Goal: Task Accomplishment & Management: Manage account settings

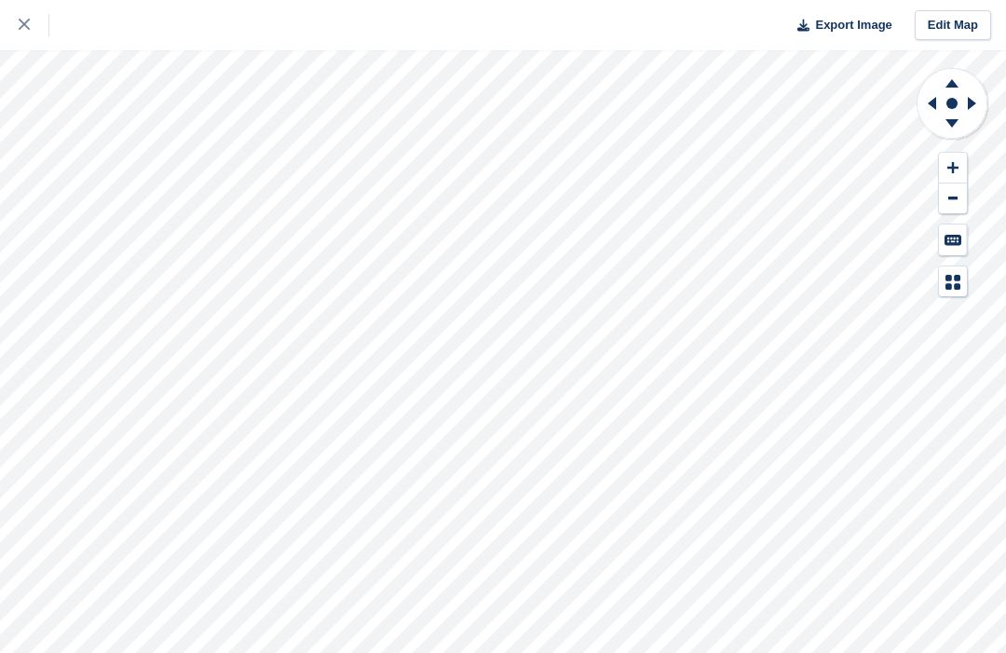
click at [27, 23] on icon at bounding box center [24, 24] width 11 height 11
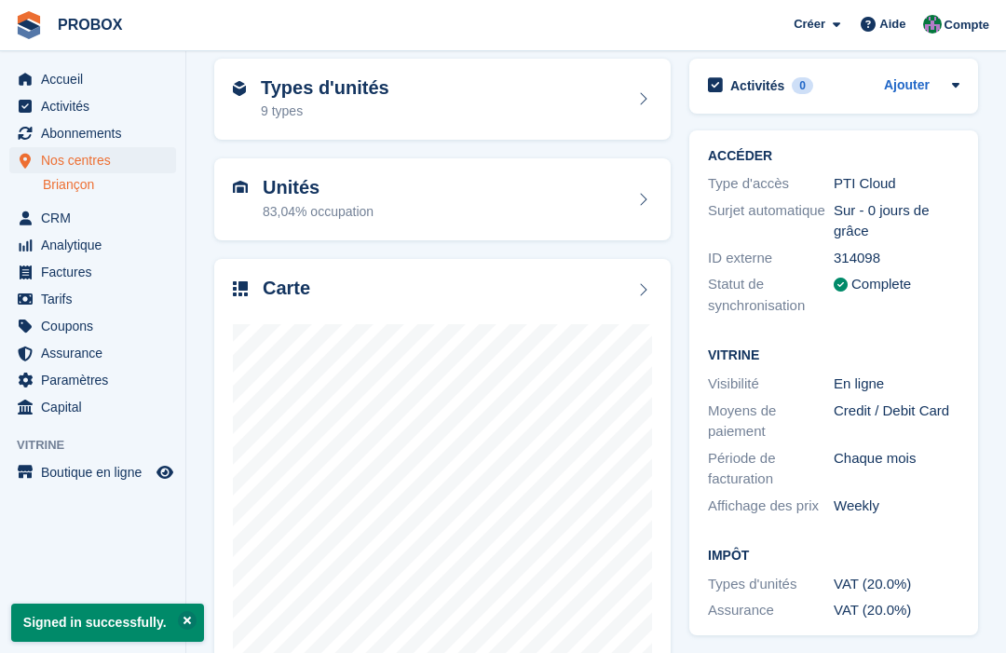
scroll to position [74, 0]
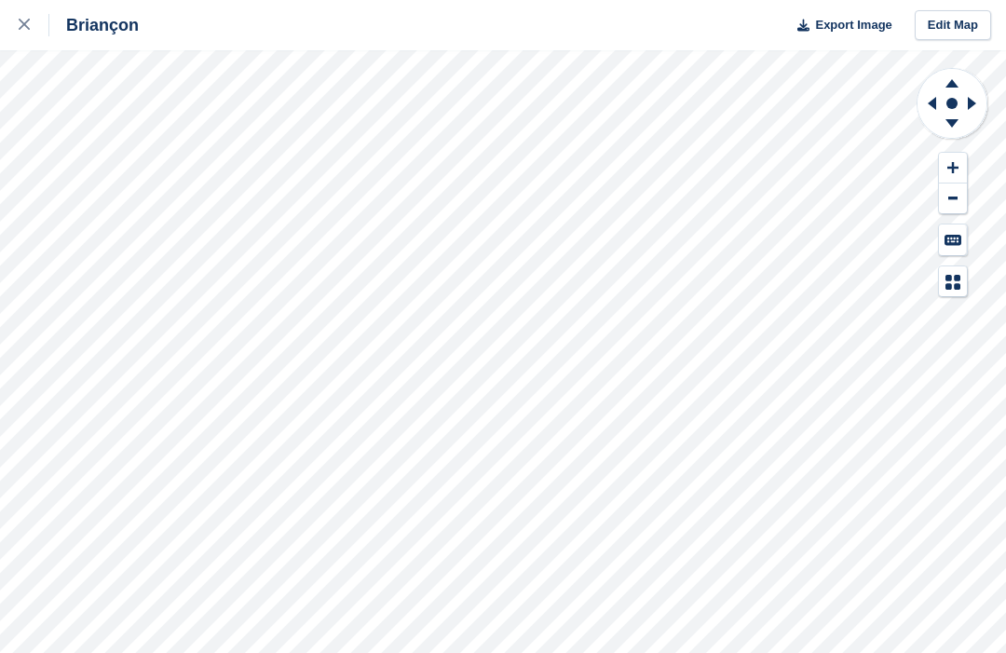
click at [31, 16] on div at bounding box center [34, 25] width 31 height 22
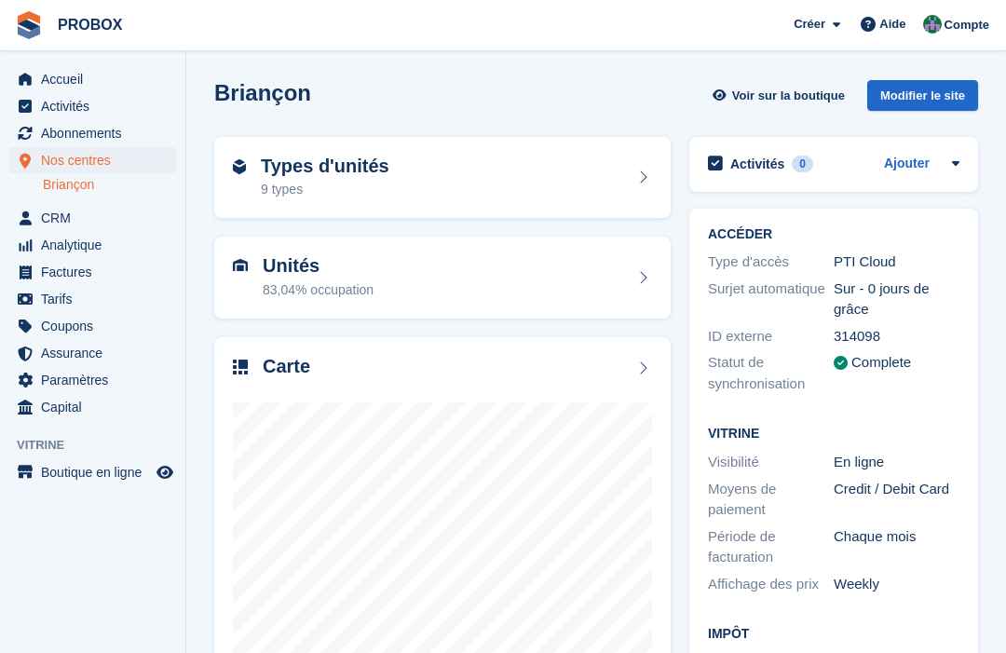
click at [57, 53] on aside "Accueil Activités Abonnements Abonnements Abonnements Augmentation des prix NOU…" at bounding box center [92, 331] width 185 height 560
click at [54, 79] on span "Accueil" at bounding box center [97, 79] width 112 height 26
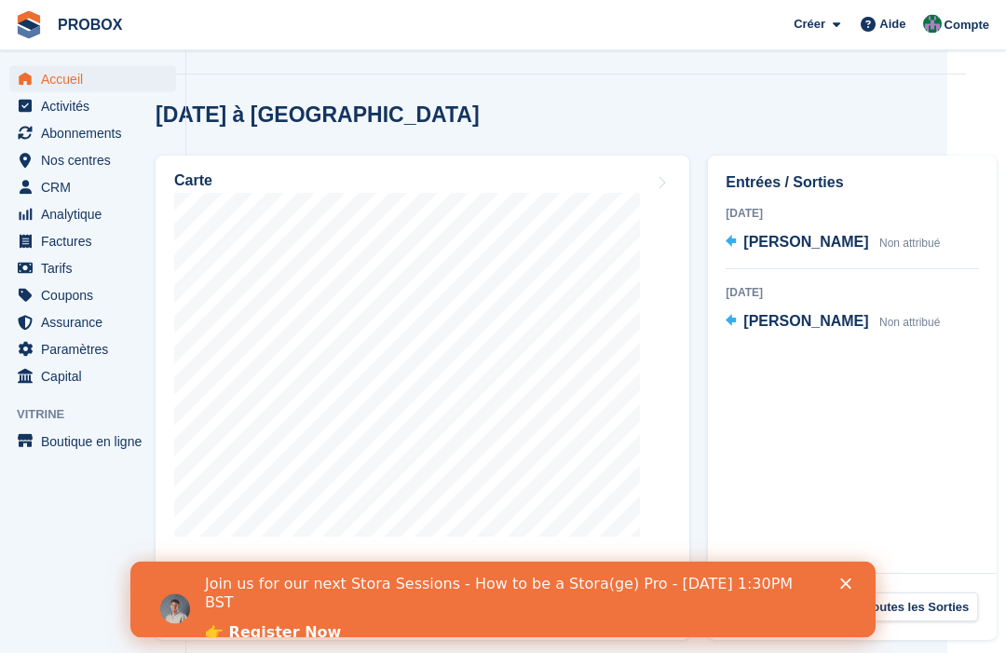
scroll to position [636, 59]
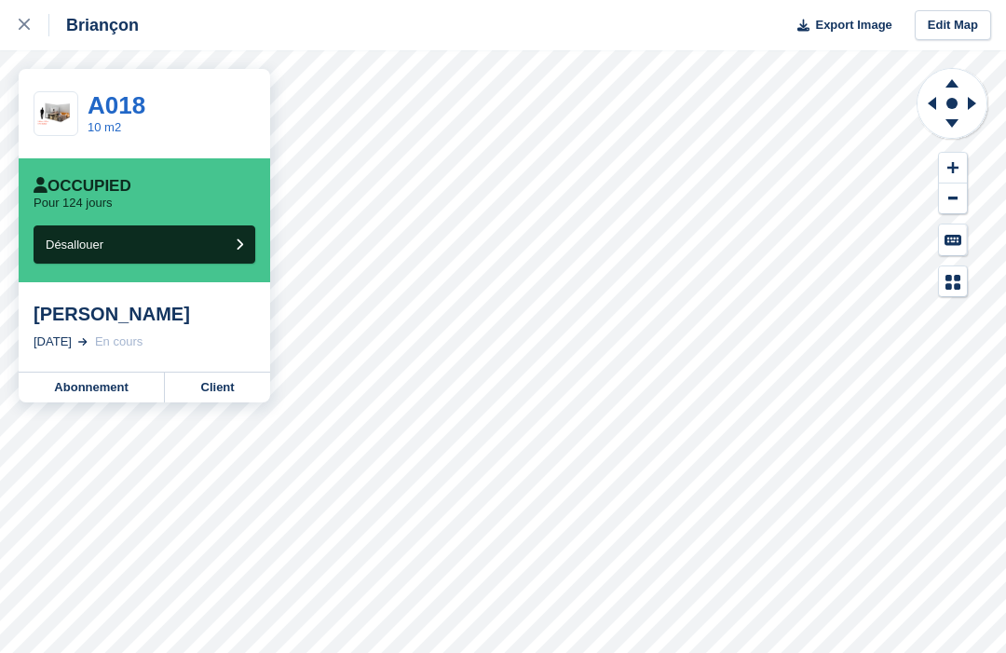
click at [110, 110] on link "A018" at bounding box center [117, 105] width 58 height 28
click at [113, 109] on link "A018" at bounding box center [117, 105] width 58 height 28
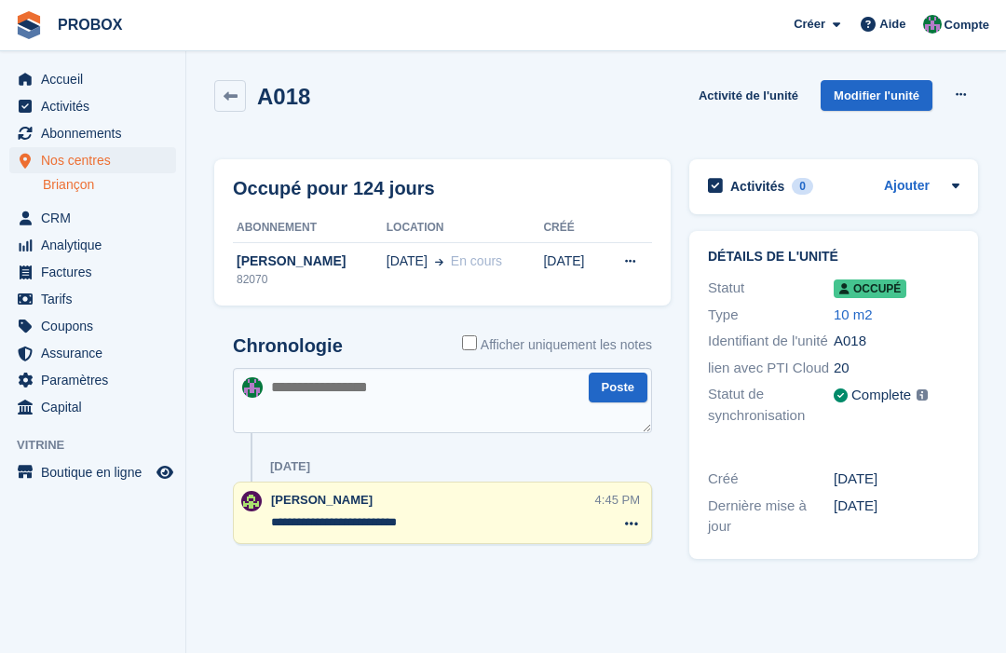
click at [224, 102] on icon at bounding box center [231, 96] width 14 height 14
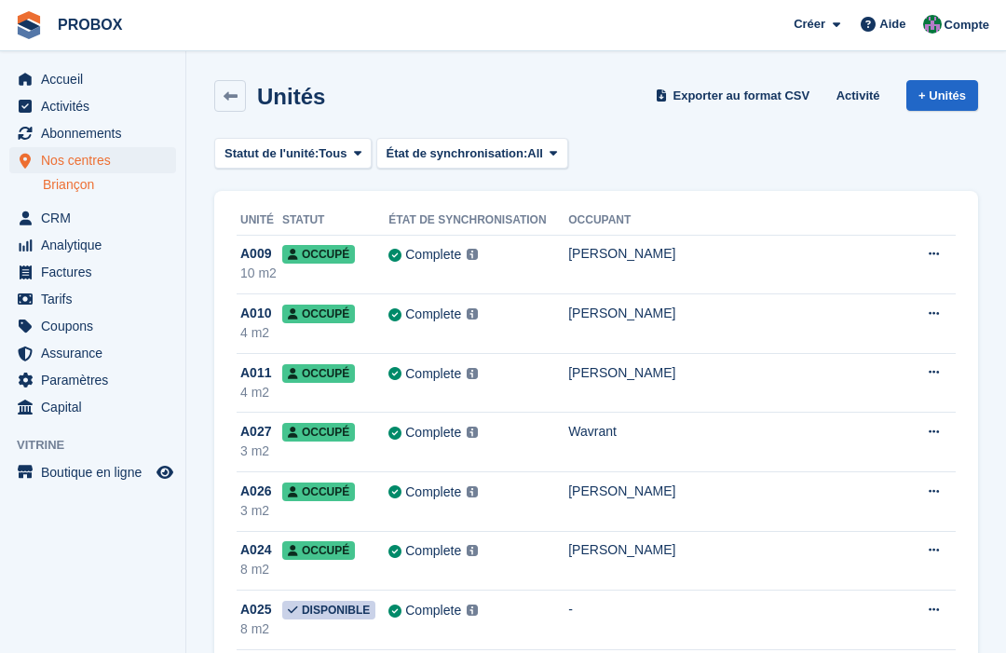
click at [268, 267] on div "10 m2" at bounding box center [261, 274] width 42 height 20
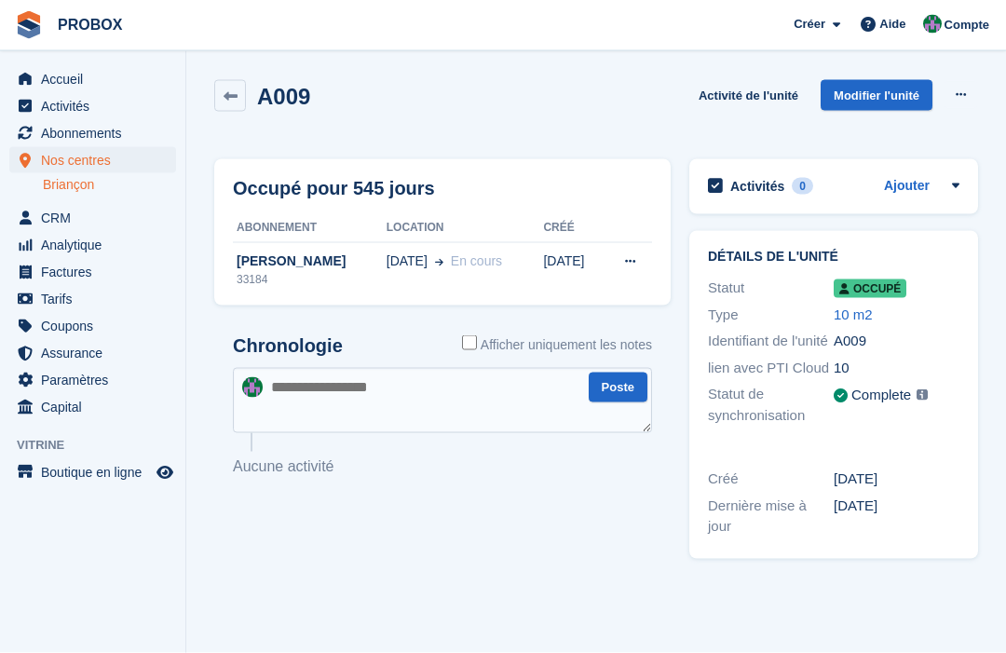
click at [227, 99] on icon at bounding box center [231, 96] width 14 height 14
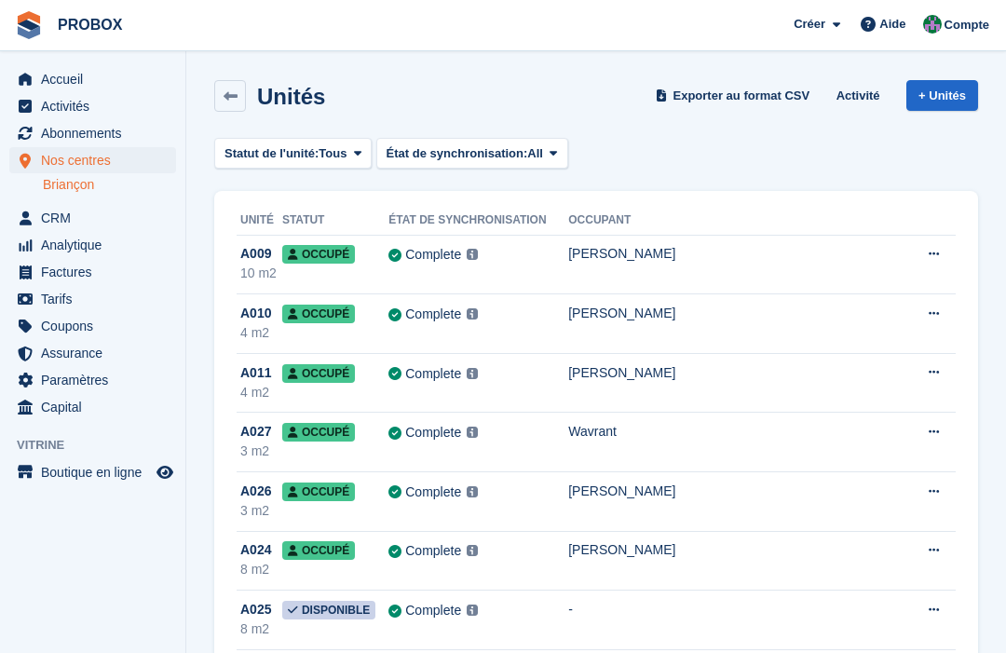
click at [96, 137] on span "Abonnements" at bounding box center [97, 133] width 112 height 26
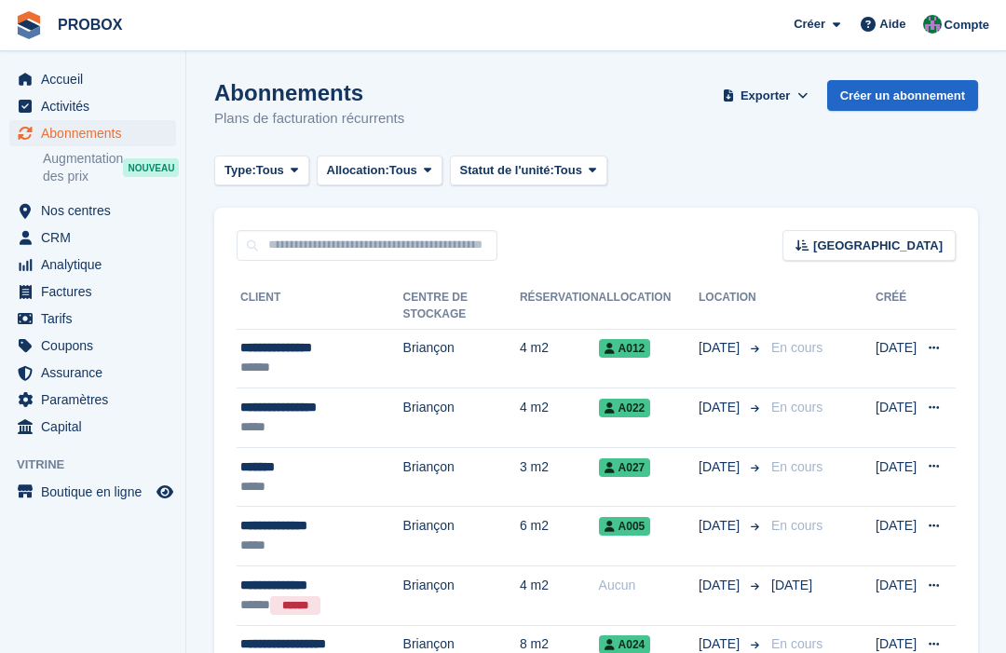
click at [611, 349] on span "A012" at bounding box center [625, 348] width 52 height 19
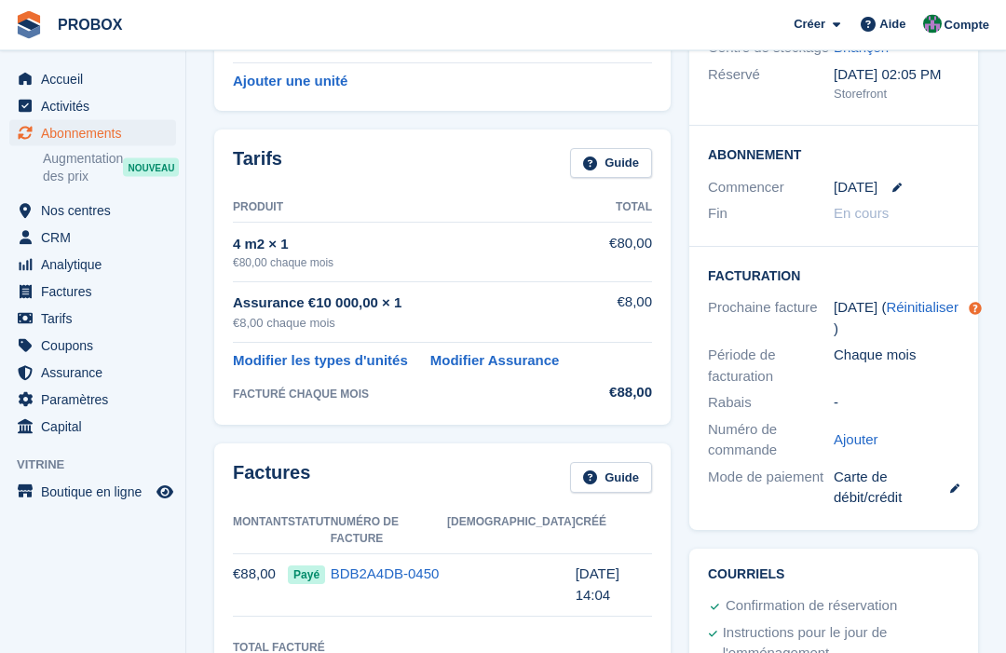
scroll to position [246, 0]
click at [373, 350] on link "Modifier les types d'unités" at bounding box center [320, 360] width 175 height 21
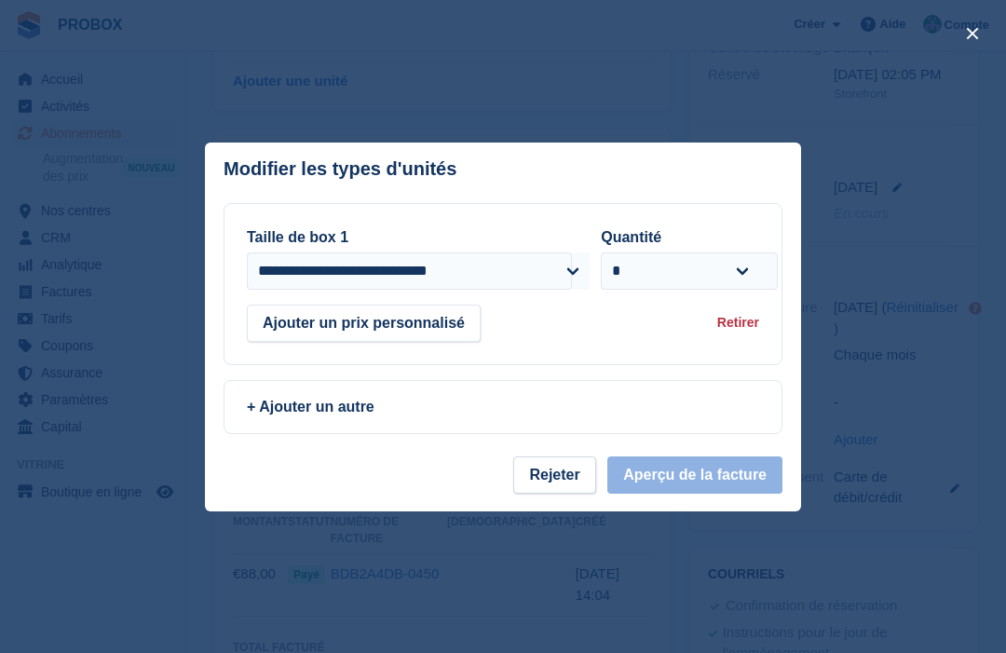
click at [974, 39] on button "close" at bounding box center [972, 34] width 30 height 30
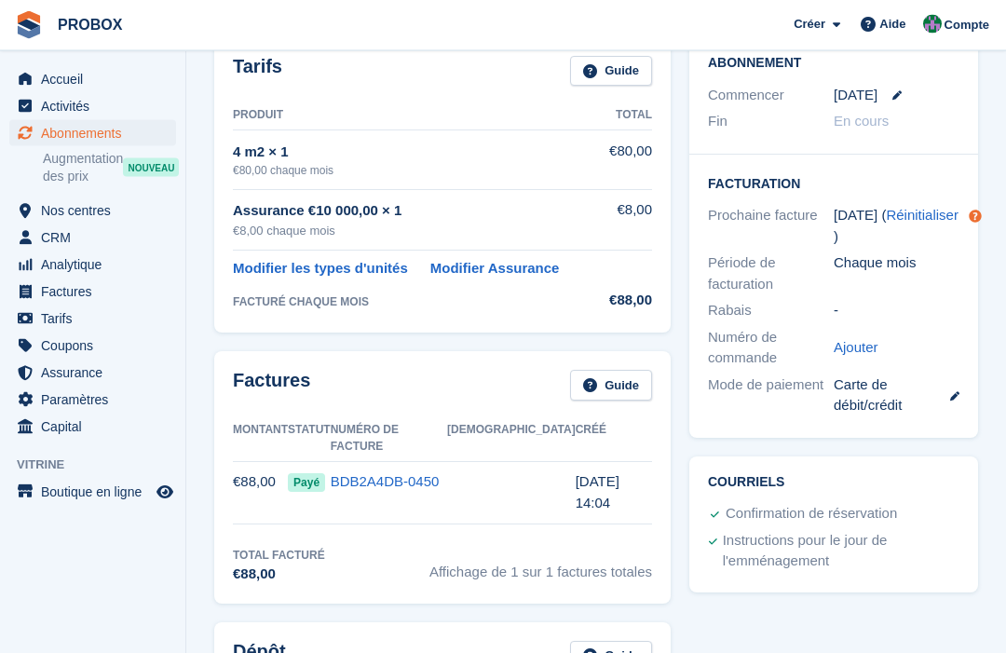
scroll to position [348, 0]
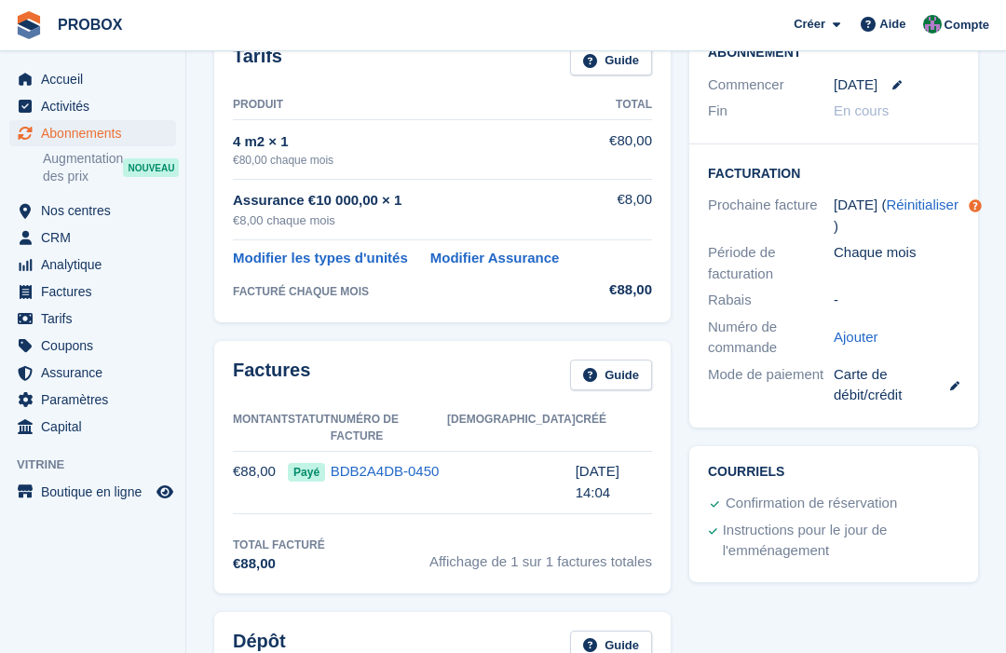
click at [68, 87] on span "Accueil" at bounding box center [97, 79] width 112 height 26
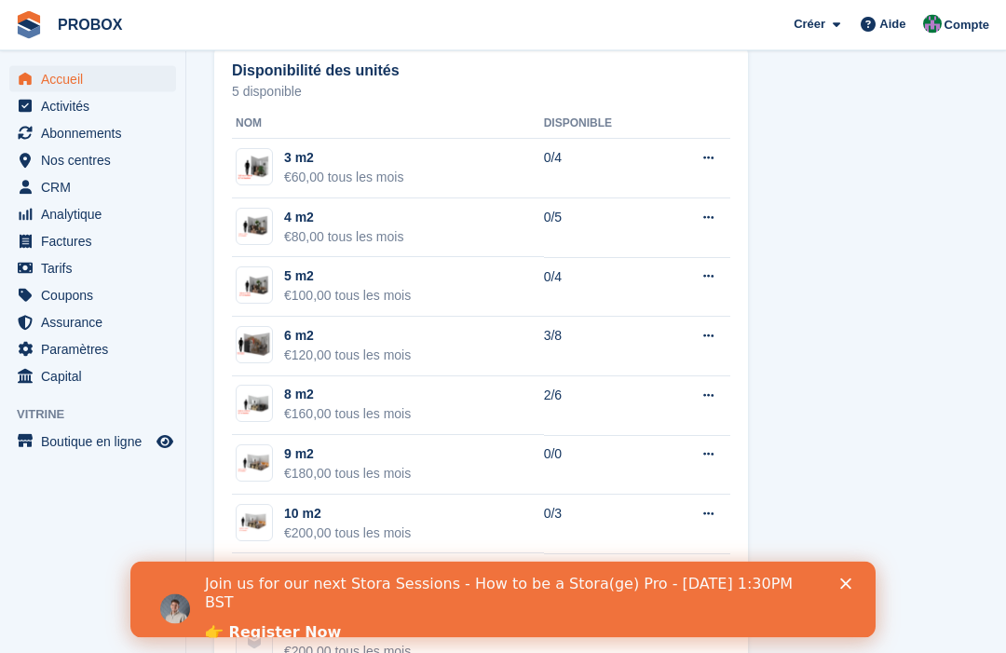
scroll to position [1246, 0]
click at [709, 577] on icon at bounding box center [708, 573] width 10 height 12
click at [642, 610] on p "Modifier le type d'unité" at bounding box center [636, 610] width 162 height 24
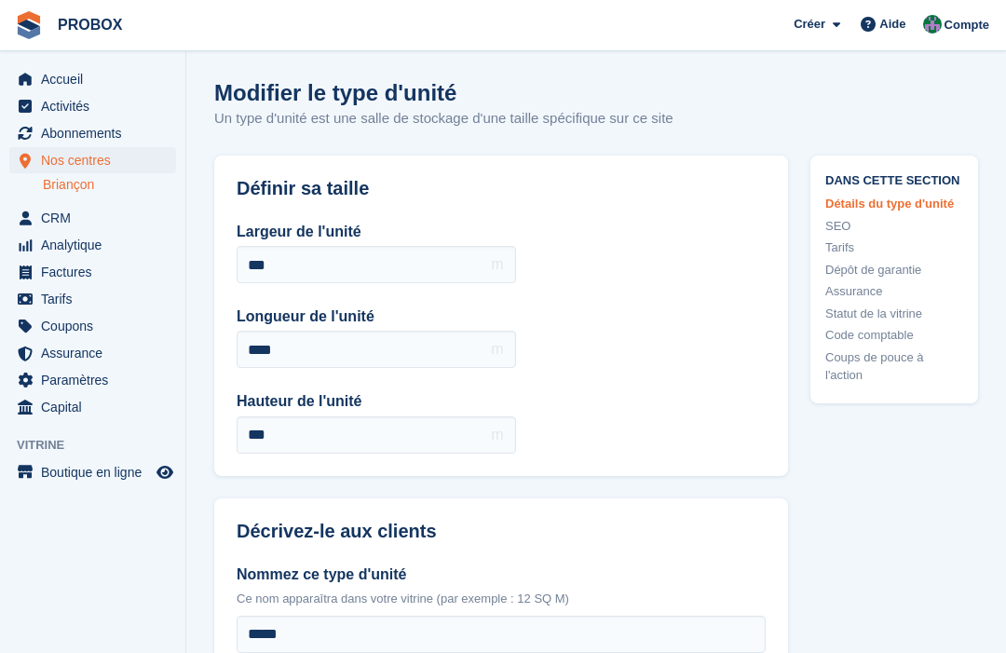
click at [45, 162] on span "Nos centres" at bounding box center [97, 160] width 112 height 26
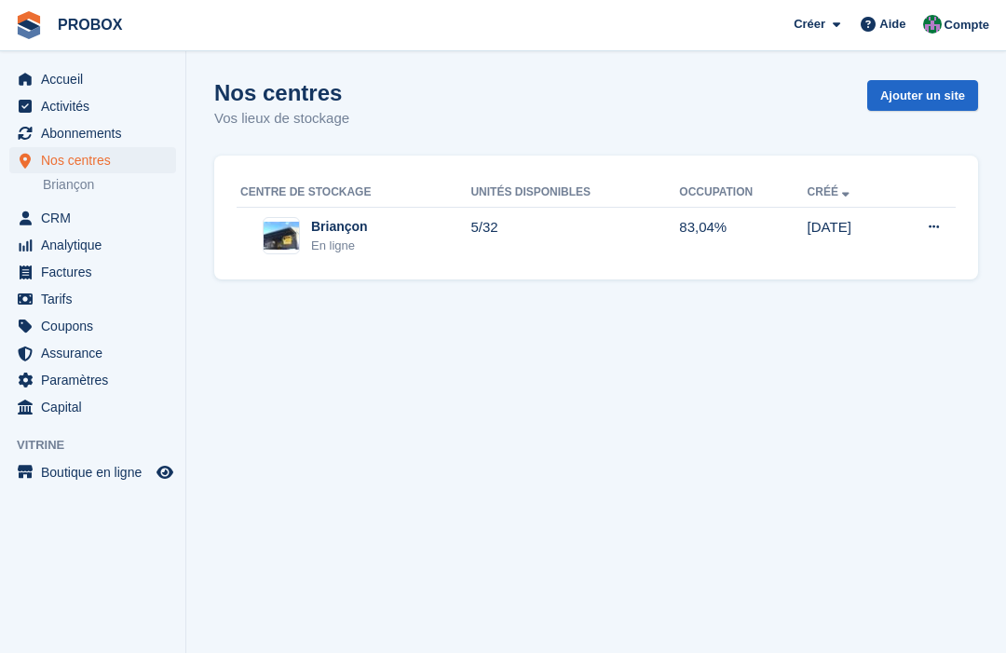
click at [68, 73] on span "Accueil" at bounding box center [97, 79] width 112 height 26
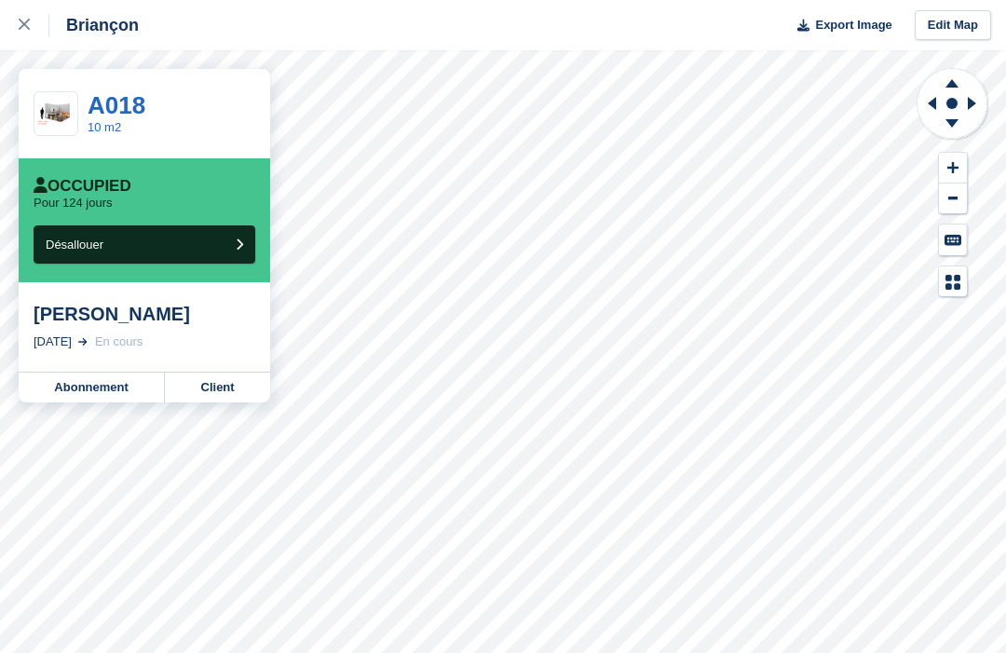
click at [133, 105] on link "A018" at bounding box center [117, 105] width 58 height 28
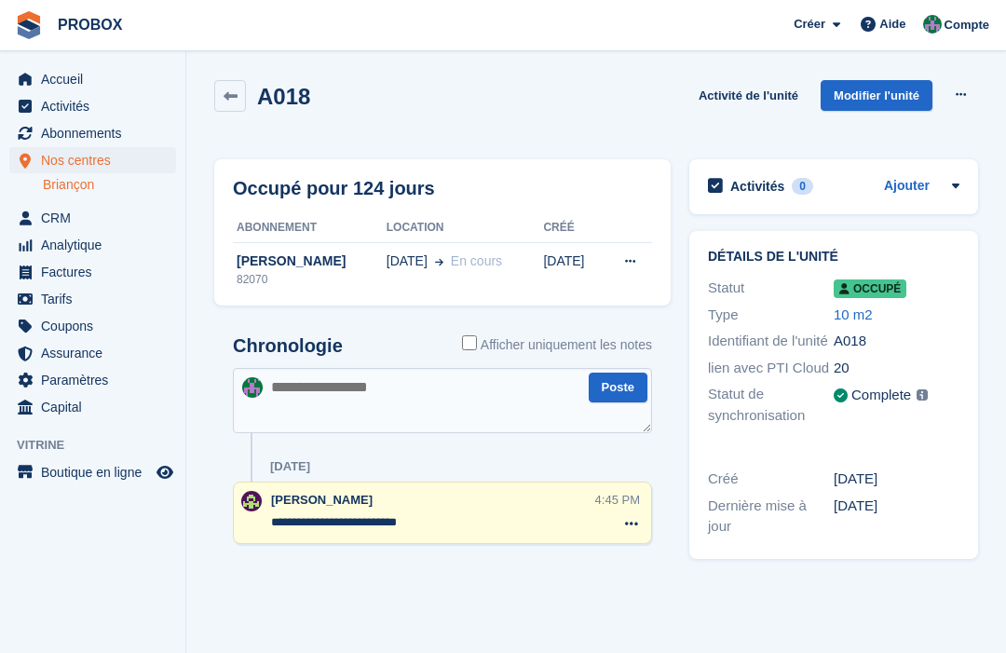
click at [57, 69] on span "Accueil" at bounding box center [97, 79] width 112 height 26
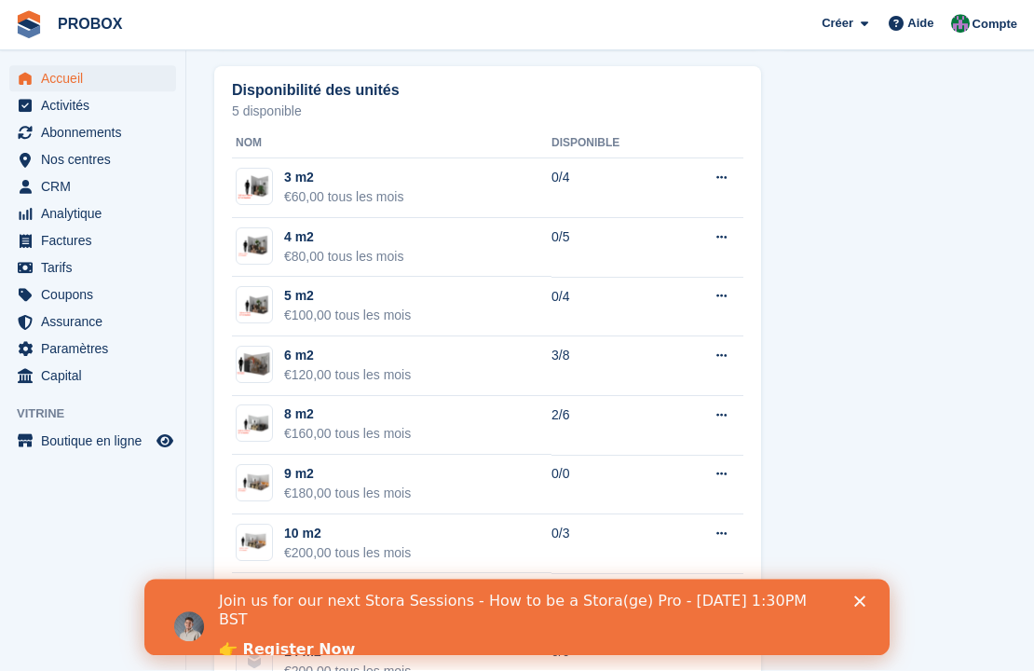
scroll to position [1227, 0]
click at [718, 543] on button at bounding box center [721, 535] width 34 height 28
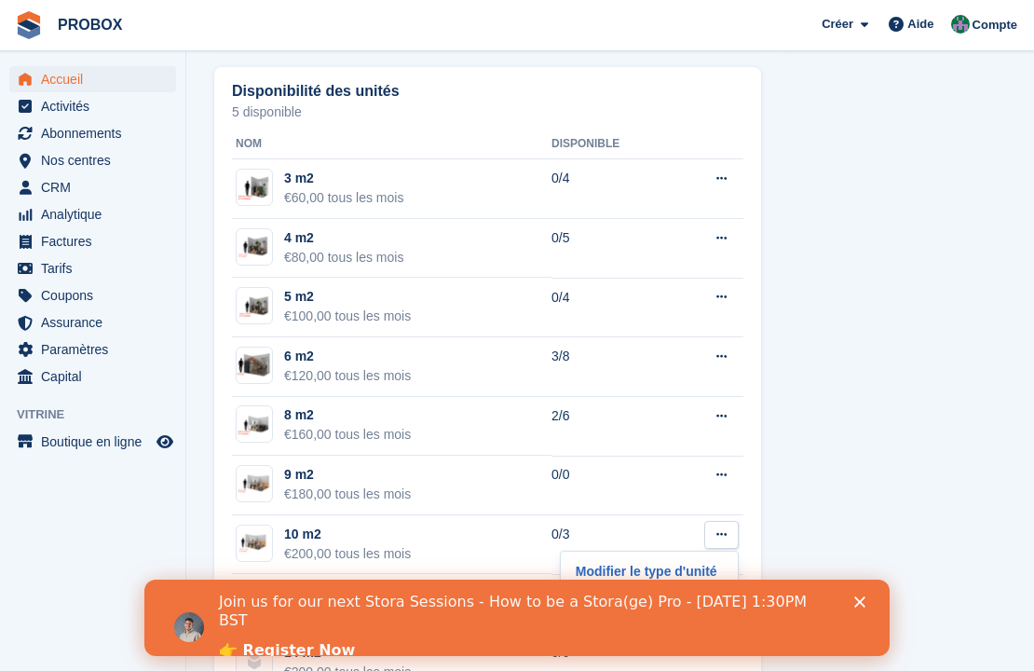
click at [668, 572] on p "Modifier le type d'unité" at bounding box center [649, 571] width 162 height 24
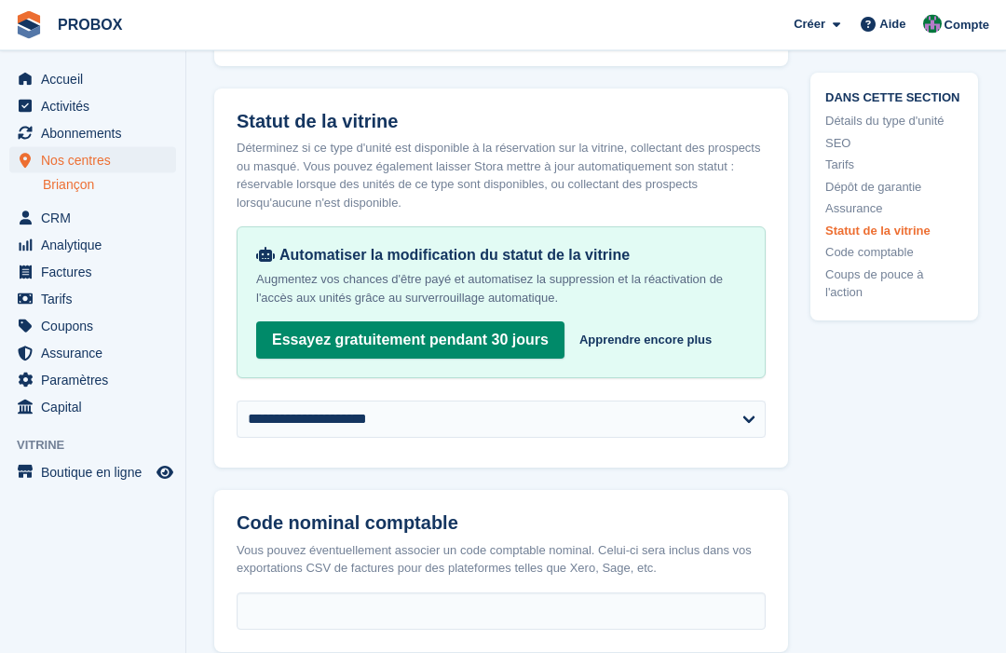
scroll to position [2976, 0]
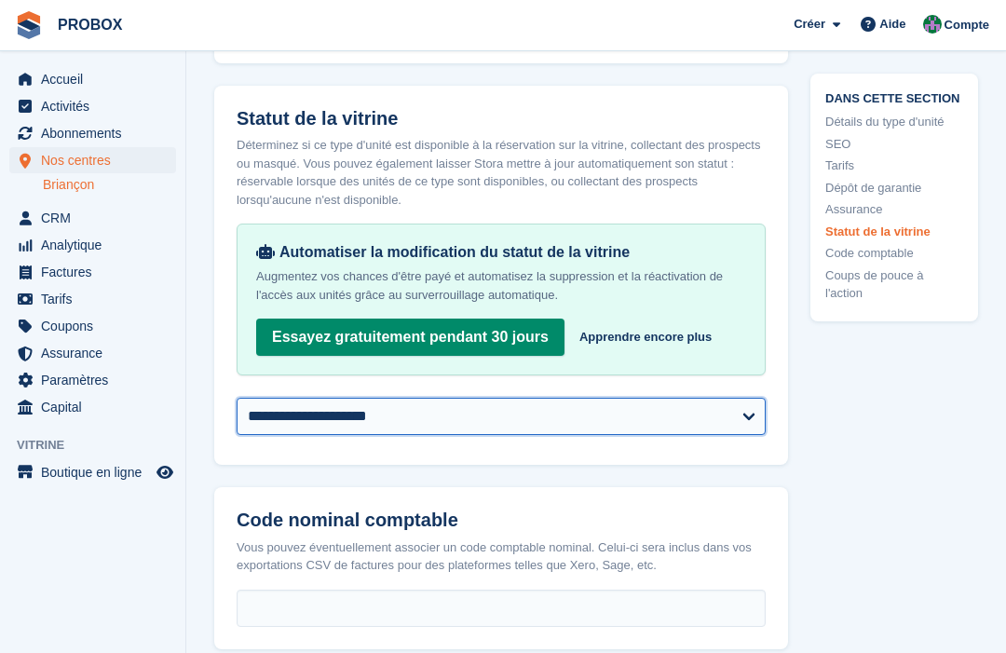
click at [741, 417] on select "**********" at bounding box center [501, 416] width 529 height 37
select select "********"
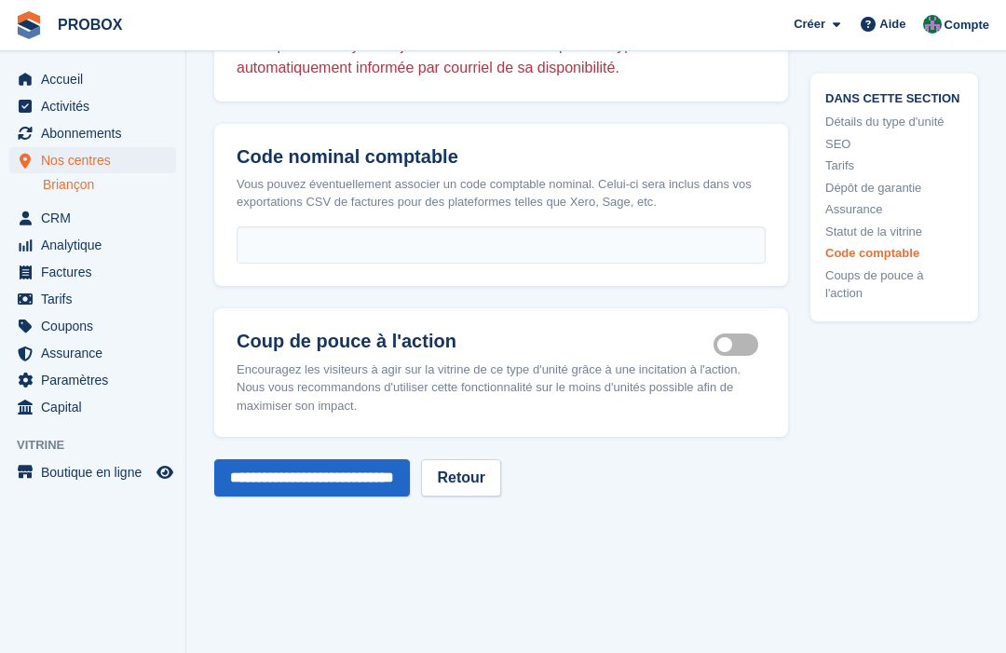
scroll to position [3427, 0]
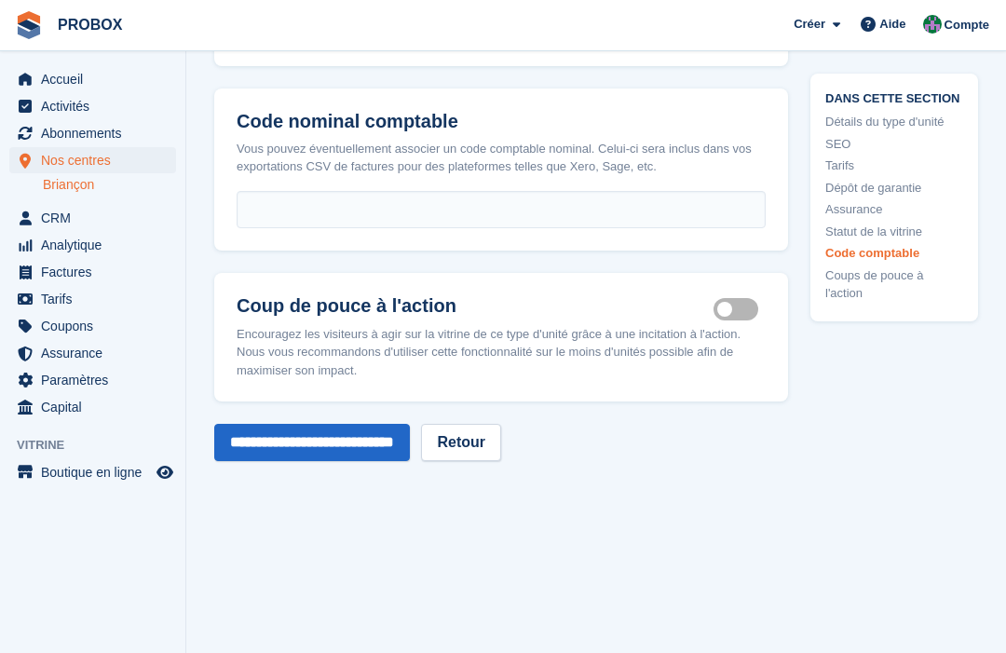
click at [367, 443] on input "**********" at bounding box center [312, 442] width 196 height 37
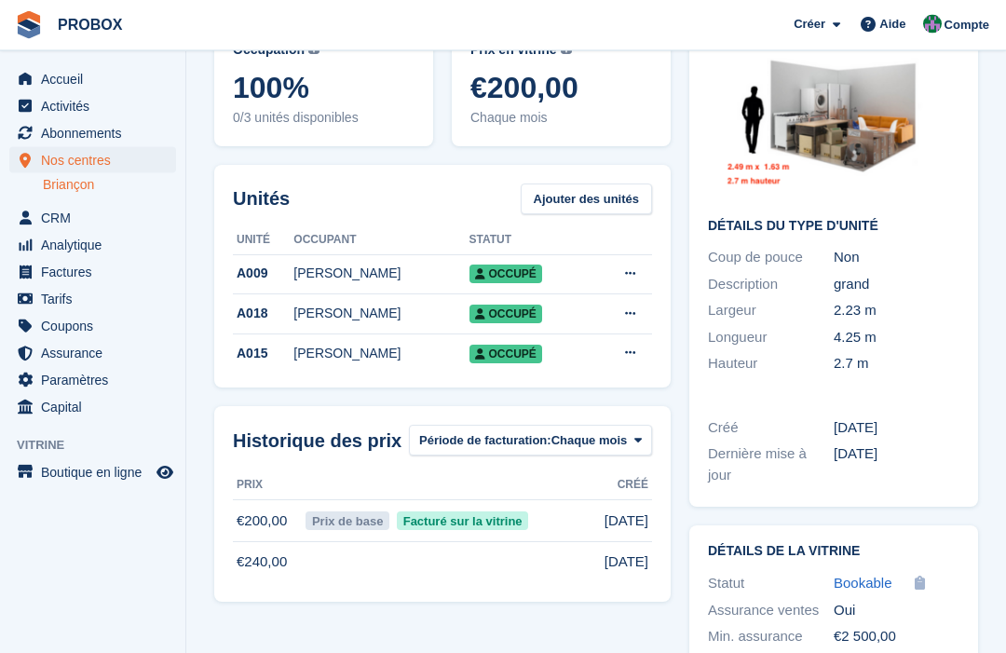
scroll to position [186, 0]
